Goal: Information Seeking & Learning: Learn about a topic

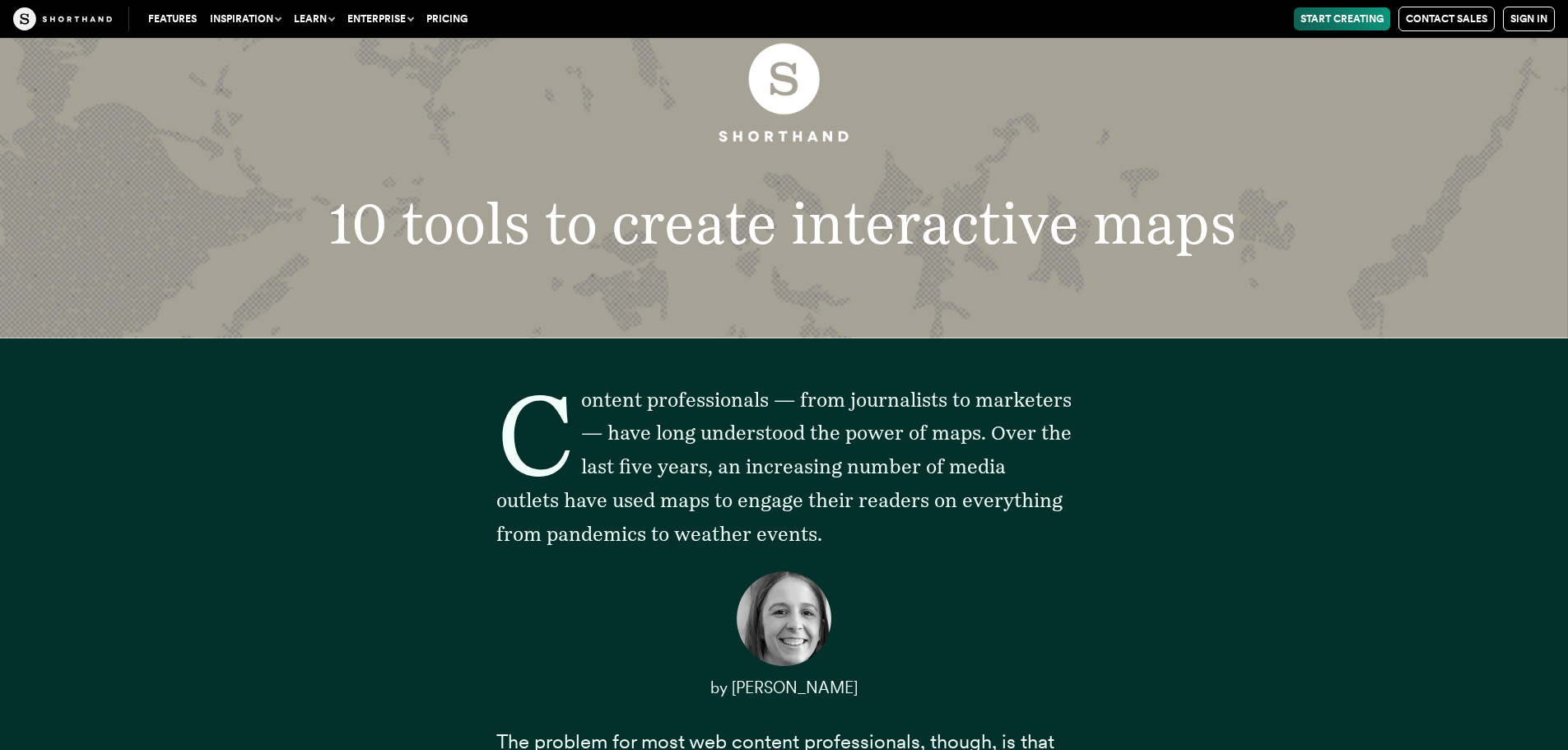
drag, startPoint x: 1368, startPoint y: 365, endPoint x: 851, endPoint y: 437, distance: 522.0
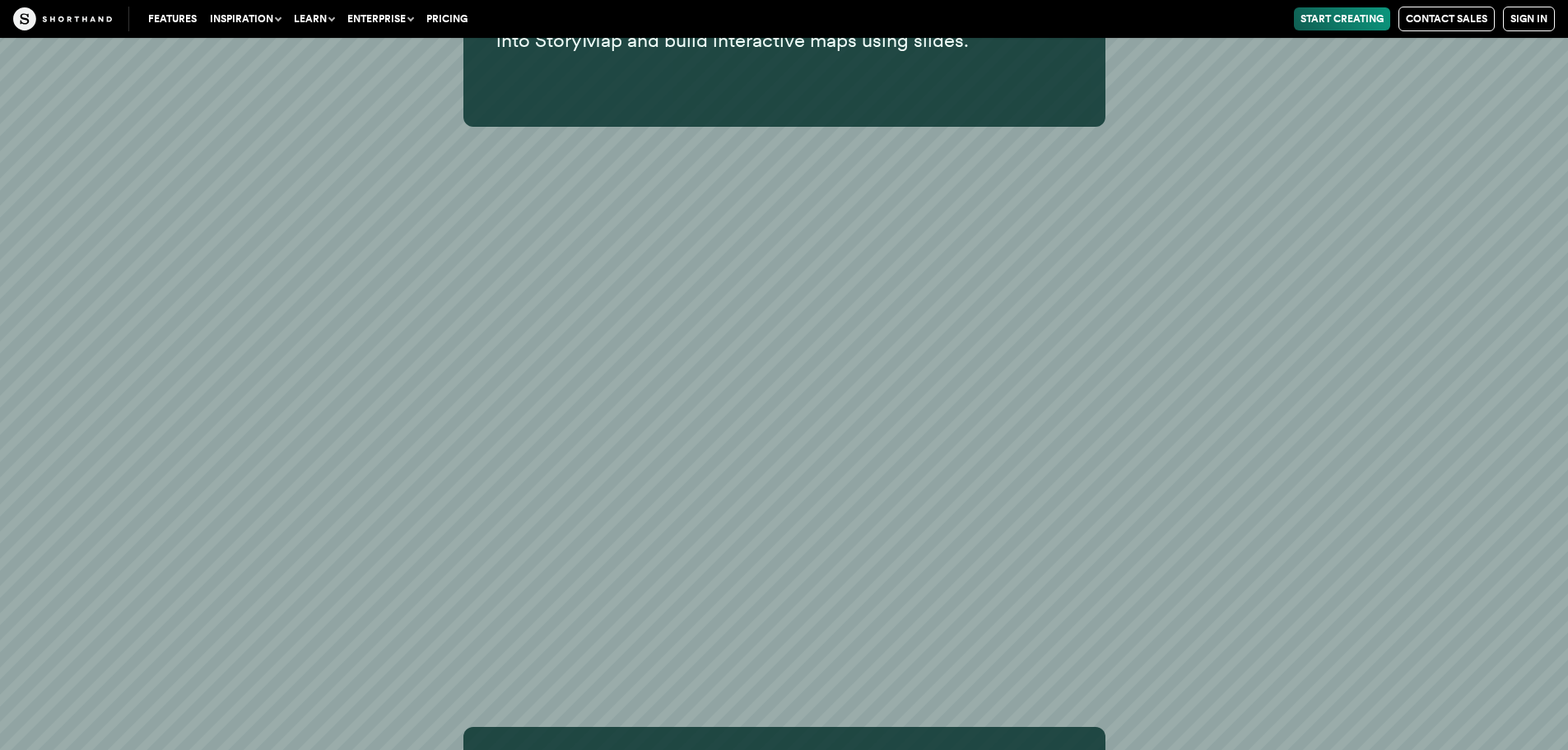
scroll to position [19587, 0]
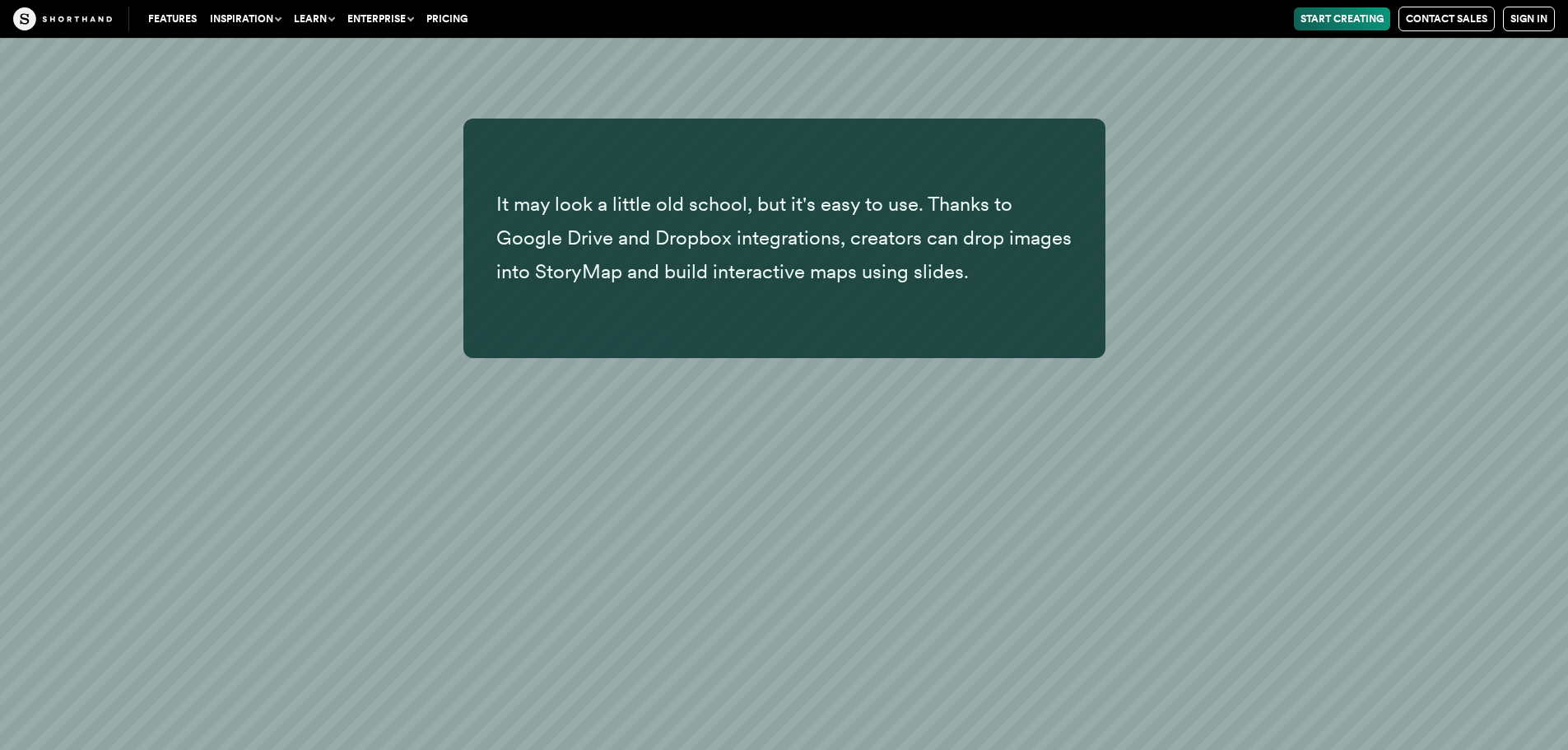
click at [803, 211] on p "It may look a little old school, but it's easy to use. Thanks to Google Drive a…" at bounding box center [784, 238] width 577 height 100
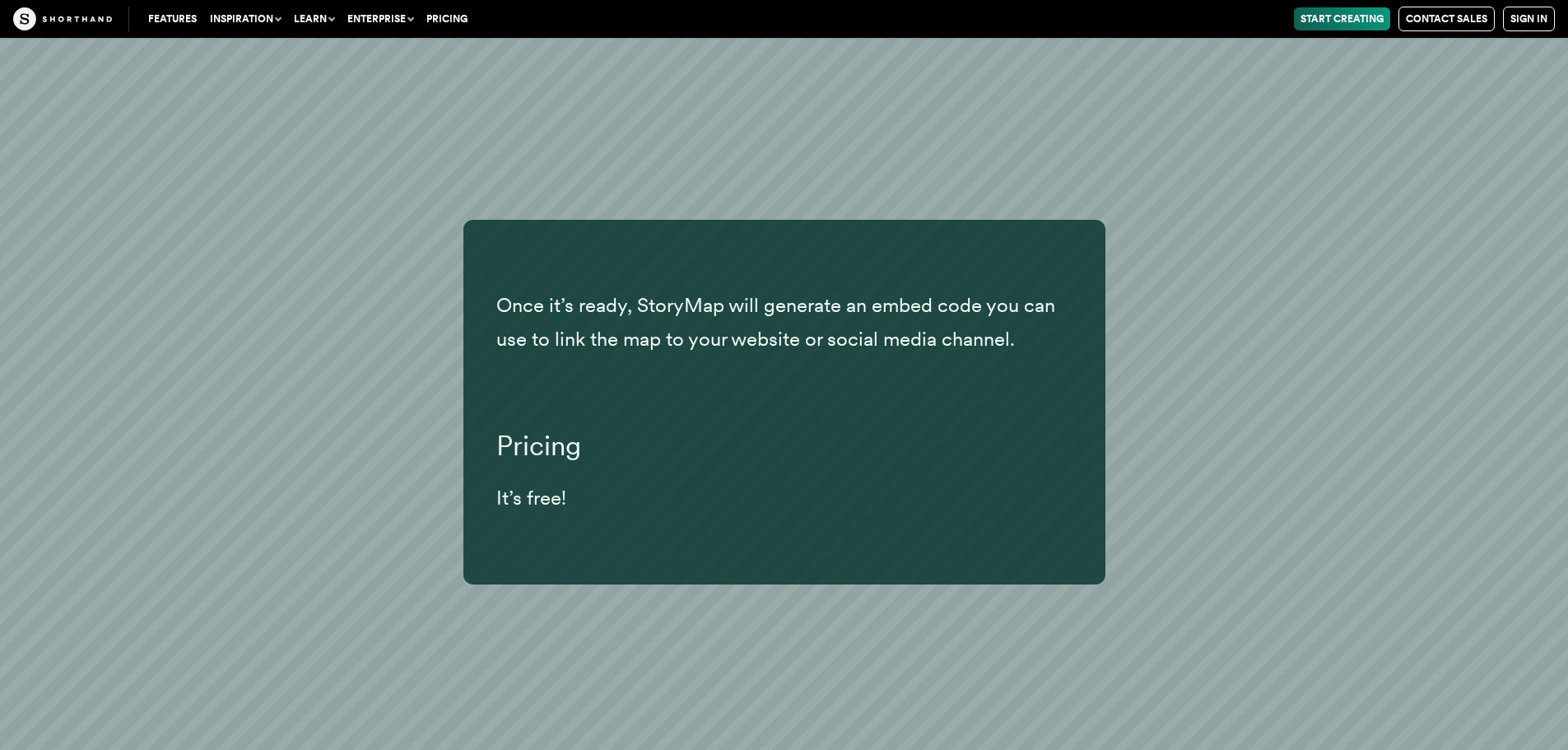
scroll to position [21974, 0]
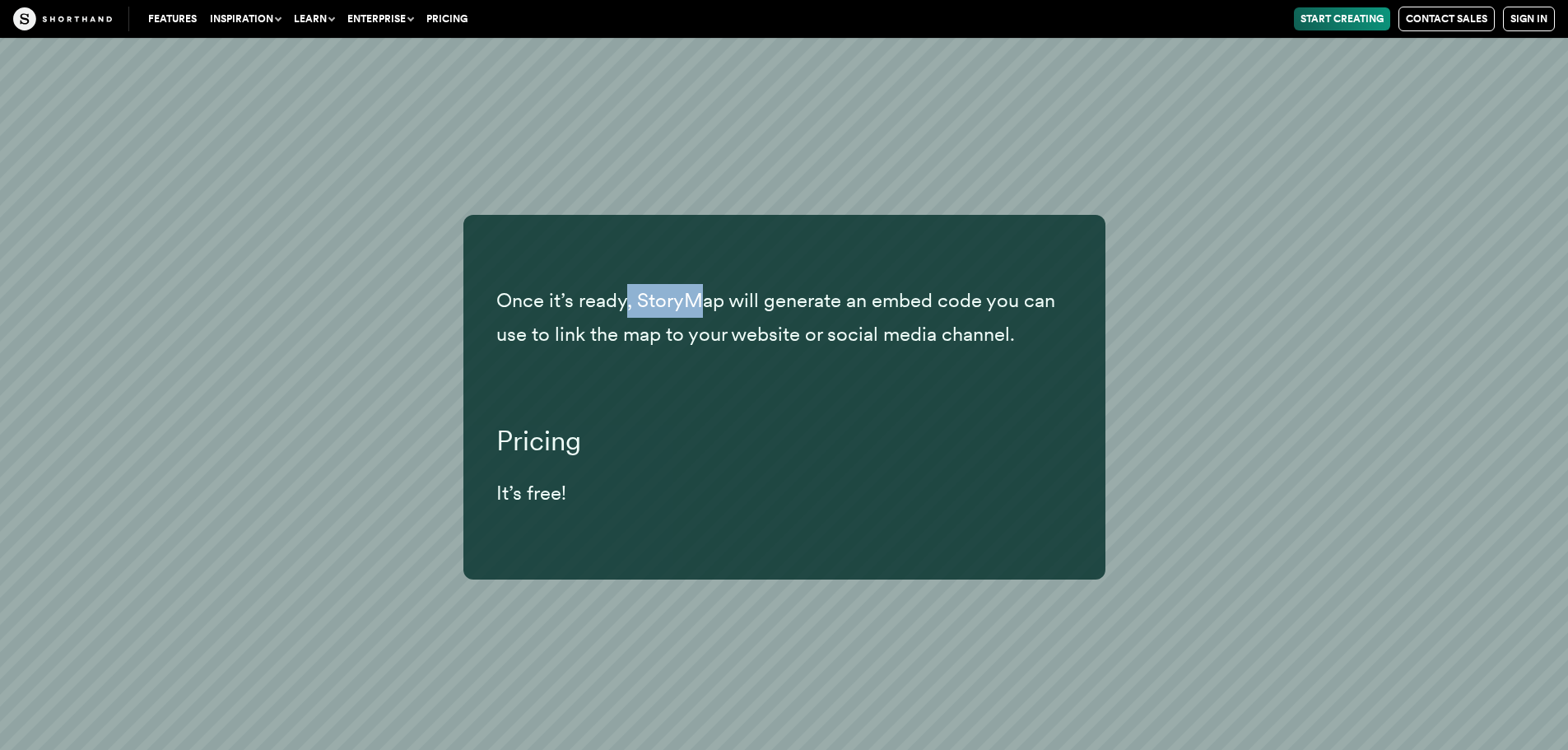
drag, startPoint x: 660, startPoint y: 297, endPoint x: 703, endPoint y: 302, distance: 43.3
click at [703, 302] on p "Once it’s ready, StoryMap will generate an embed code you can use to link the m…" at bounding box center [784, 318] width 577 height 67
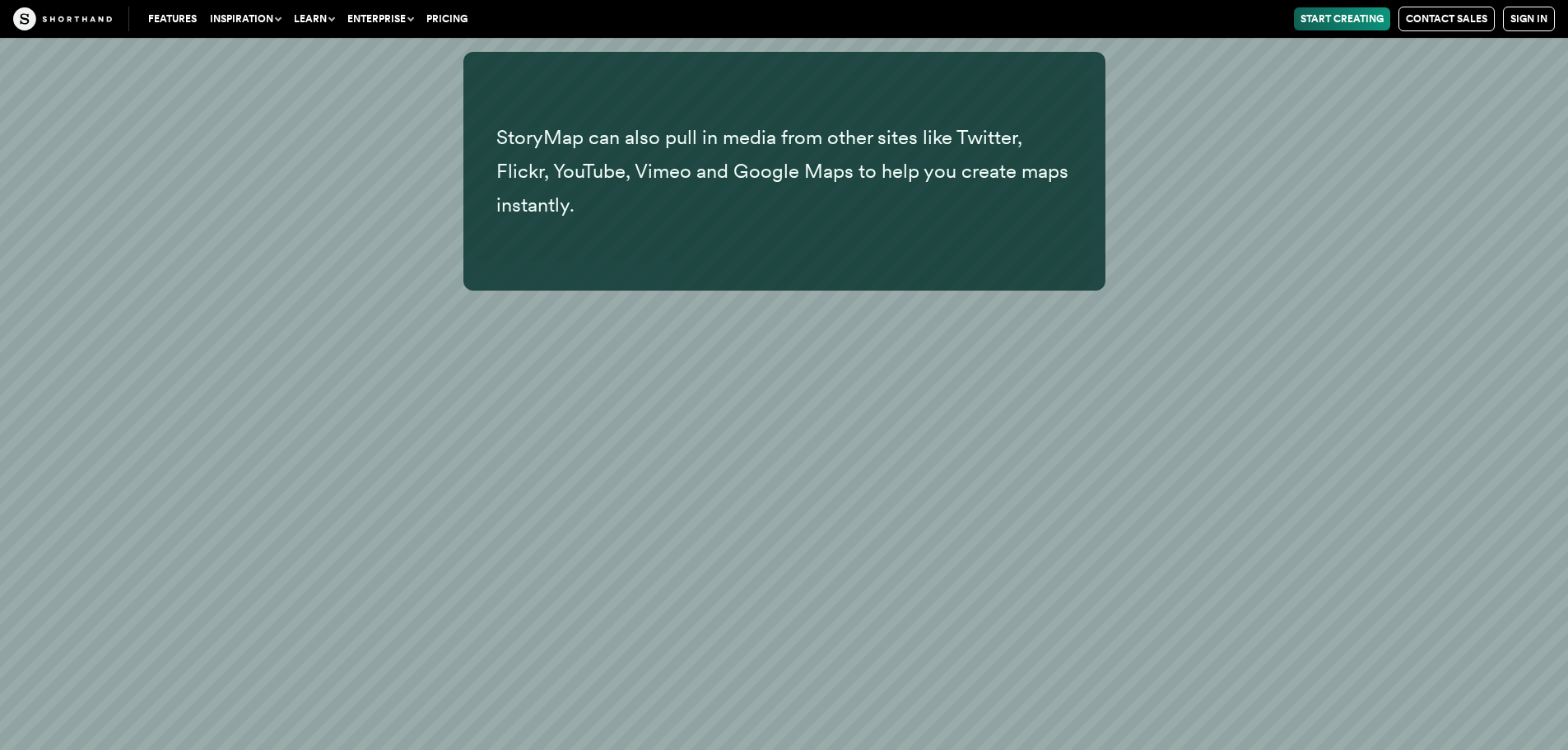
scroll to position [21233, 0]
